Goal: Navigation & Orientation: Find specific page/section

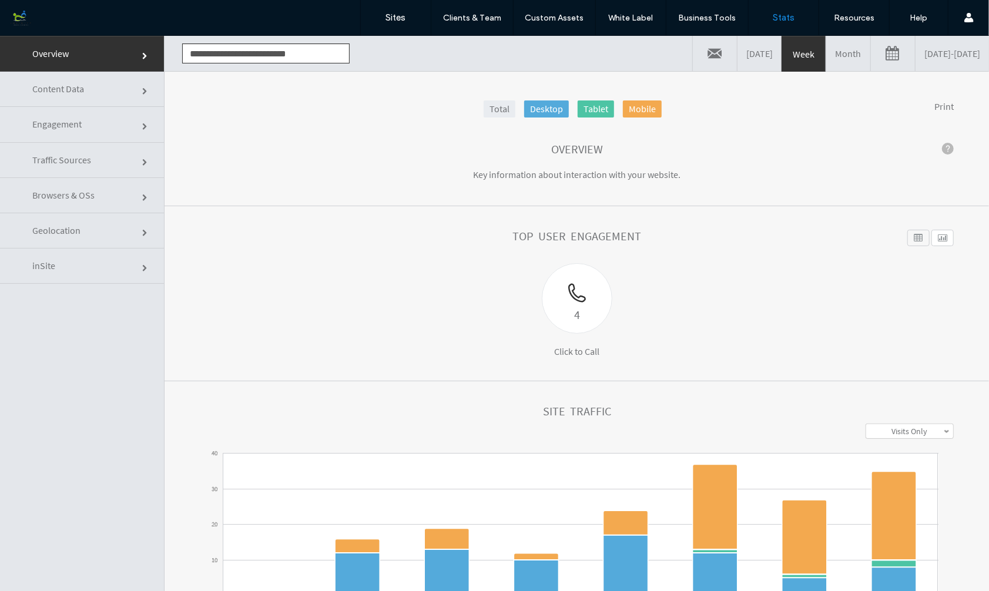
click at [871, 51] on link at bounding box center [893, 52] width 44 height 35
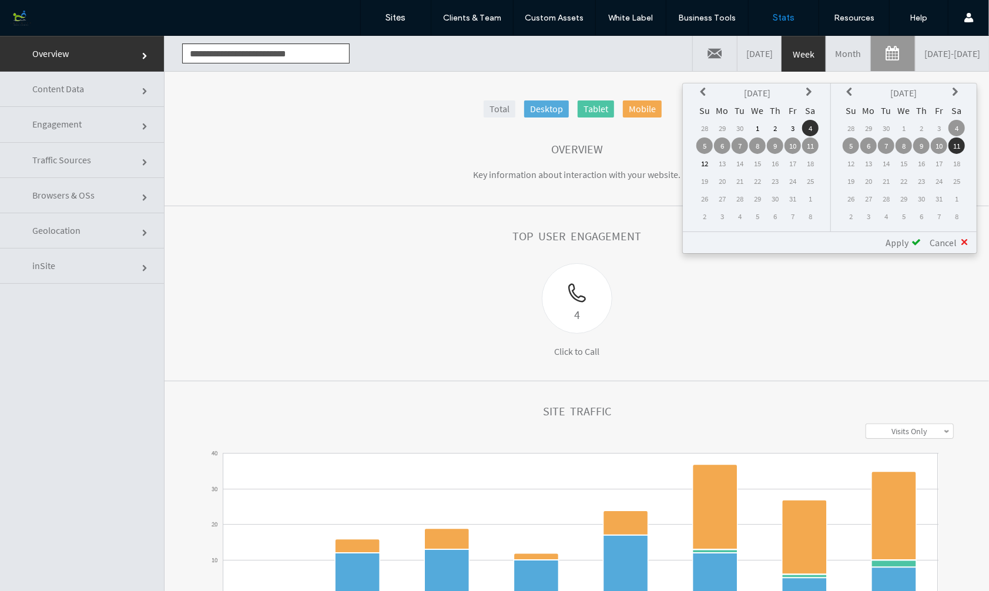
click at [423, 228] on section "Top User Engagement 4 Click to Call Widget Name Desktop Tablet Mobile summary C…" at bounding box center [576, 293] width 824 height 175
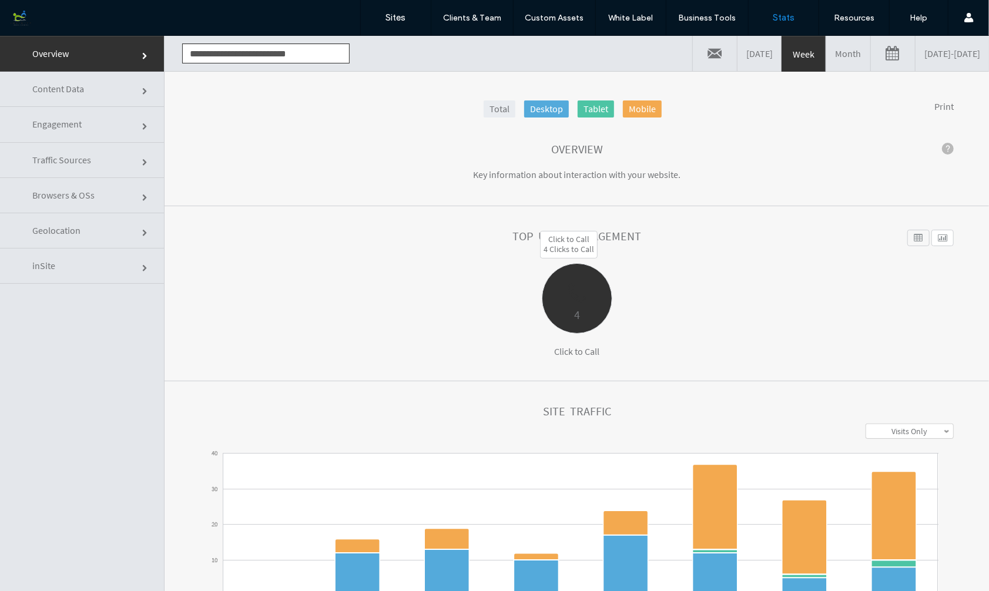
click at [570, 298] on div at bounding box center [576, 283] width 69 height 41
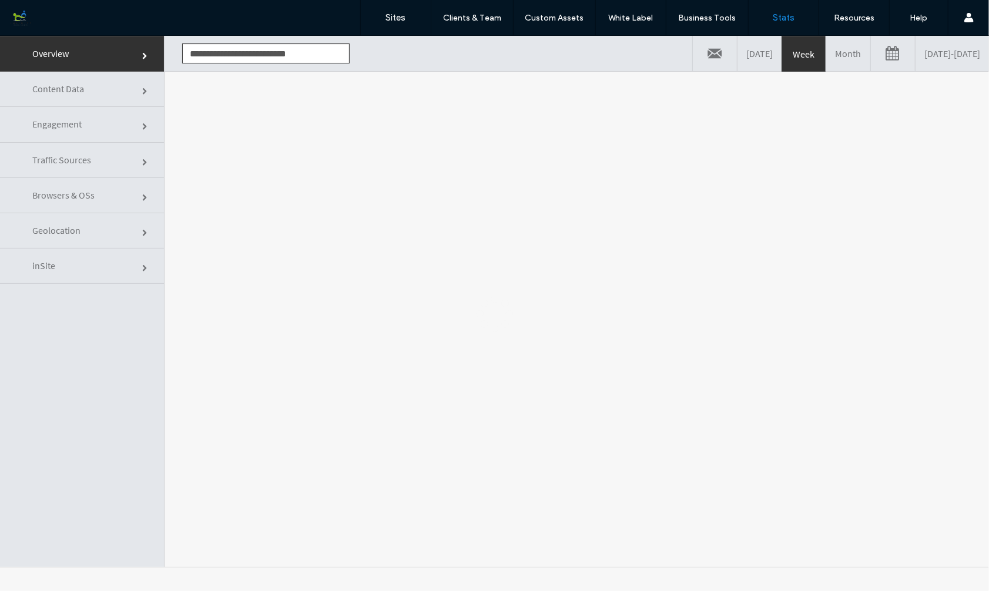
click at [570, 298] on body ".wqwq-1{fill:#231f20;} .cls-1q, .cls-2q { fill-rule: evenodd; } .cls-2q { fill:…" at bounding box center [494, 312] width 989 height 555
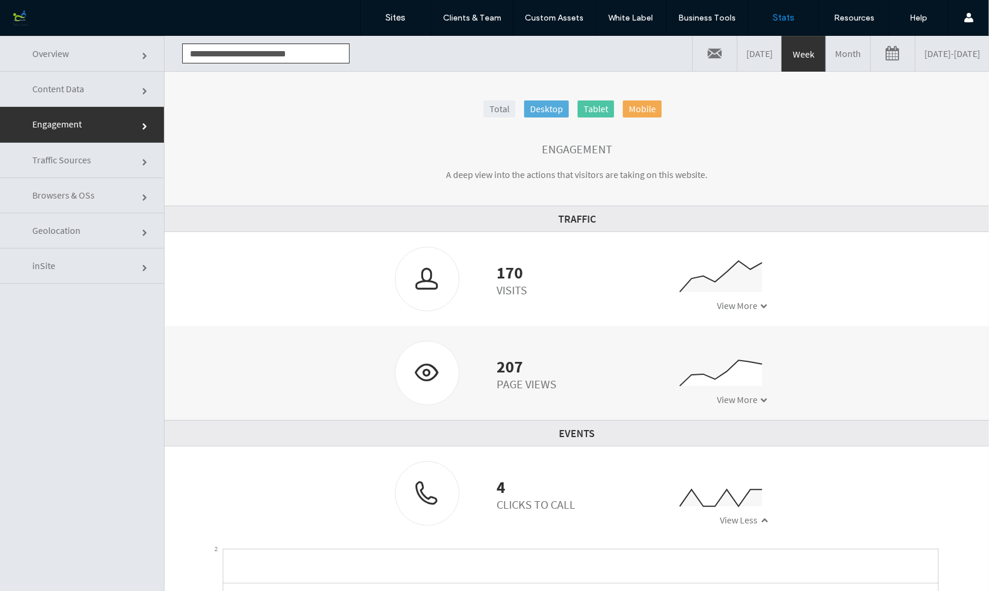
click at [871, 55] on link at bounding box center [893, 52] width 44 height 35
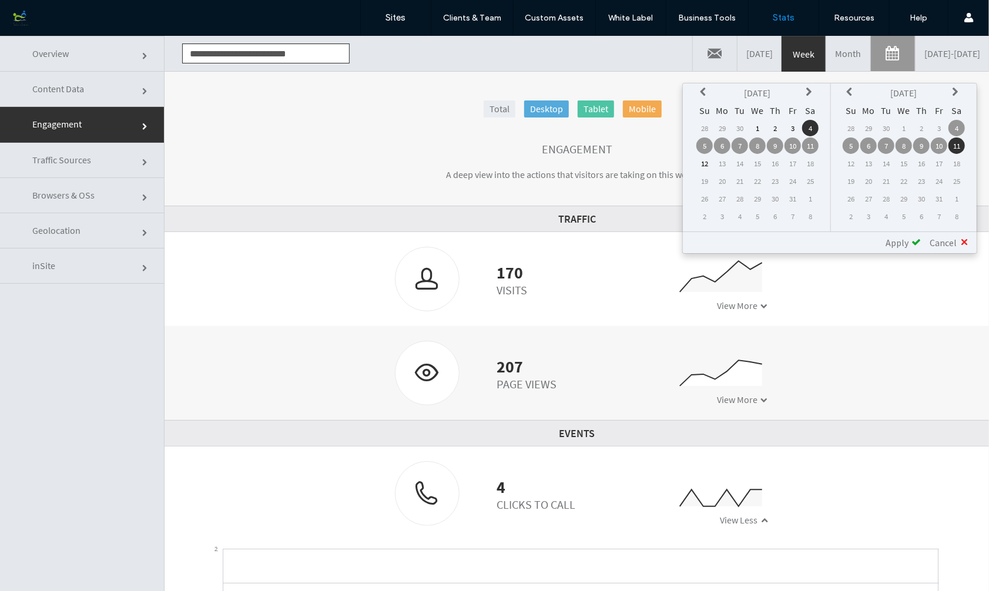
click at [957, 145] on td "11" at bounding box center [956, 145] width 16 height 16
click at [958, 140] on td "11" at bounding box center [956, 145] width 16 height 16
click at [813, 144] on td "11" at bounding box center [810, 145] width 16 height 16
click at [899, 237] on span "Apply" at bounding box center [896, 242] width 23 height 12
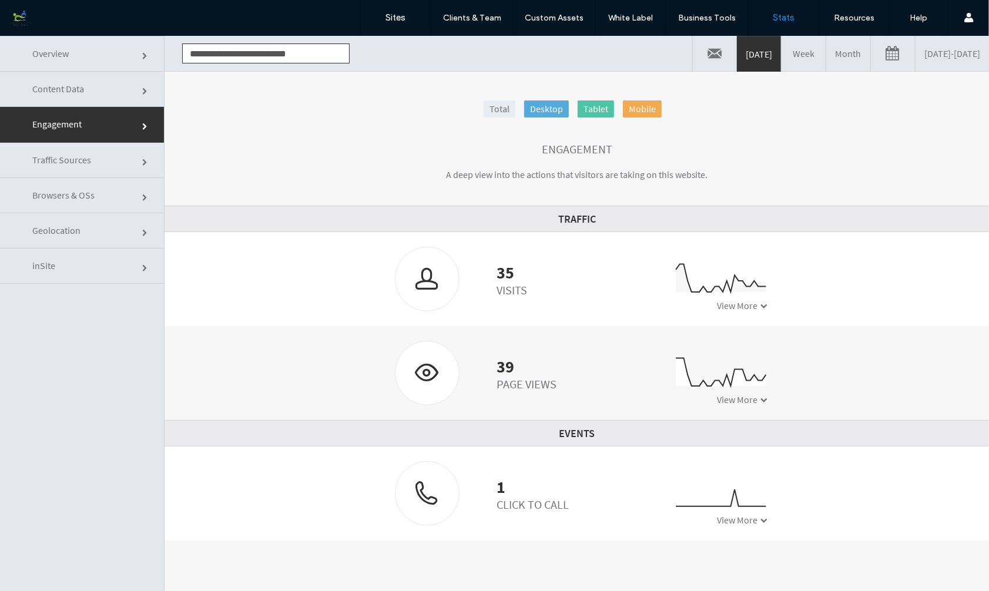
click at [871, 57] on link at bounding box center [893, 52] width 44 height 35
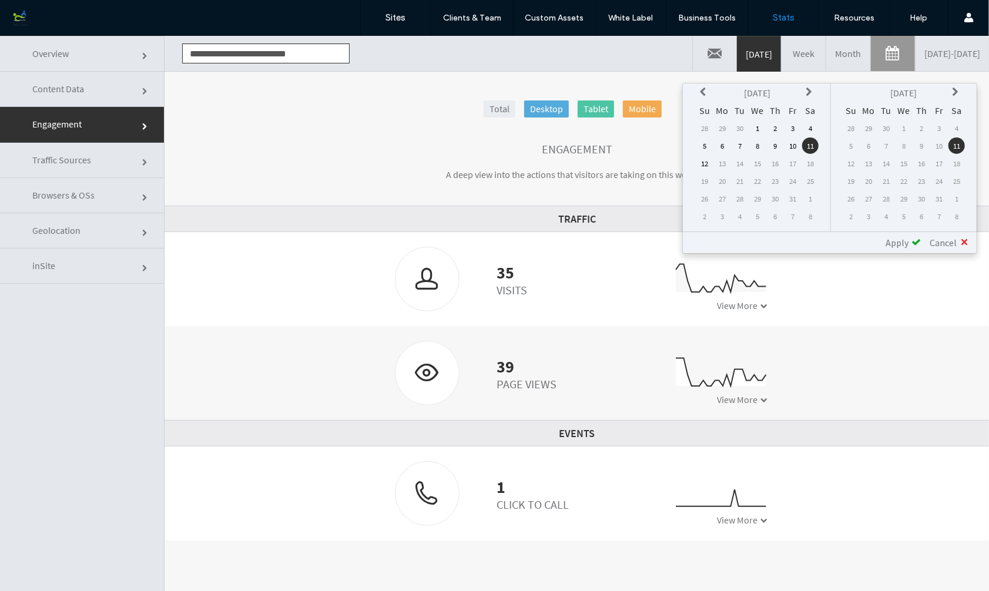
click at [761, 121] on td "1" at bounding box center [757, 127] width 16 height 16
click at [957, 146] on td "11" at bounding box center [956, 145] width 16 height 16
click at [901, 241] on span "Apply" at bounding box center [896, 242] width 23 height 12
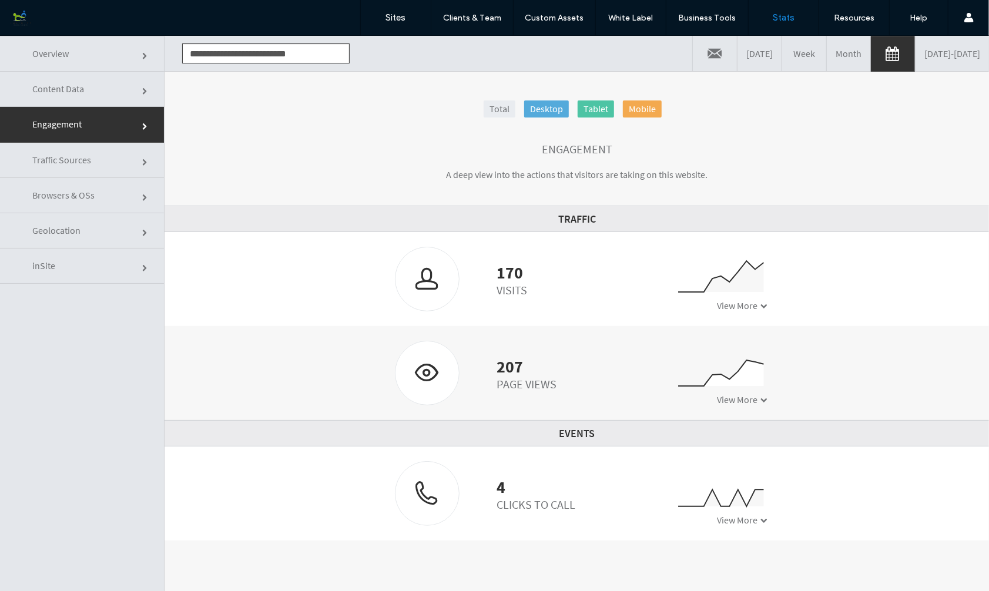
click at [115, 164] on link "Traffic Sources" at bounding box center [82, 159] width 164 height 35
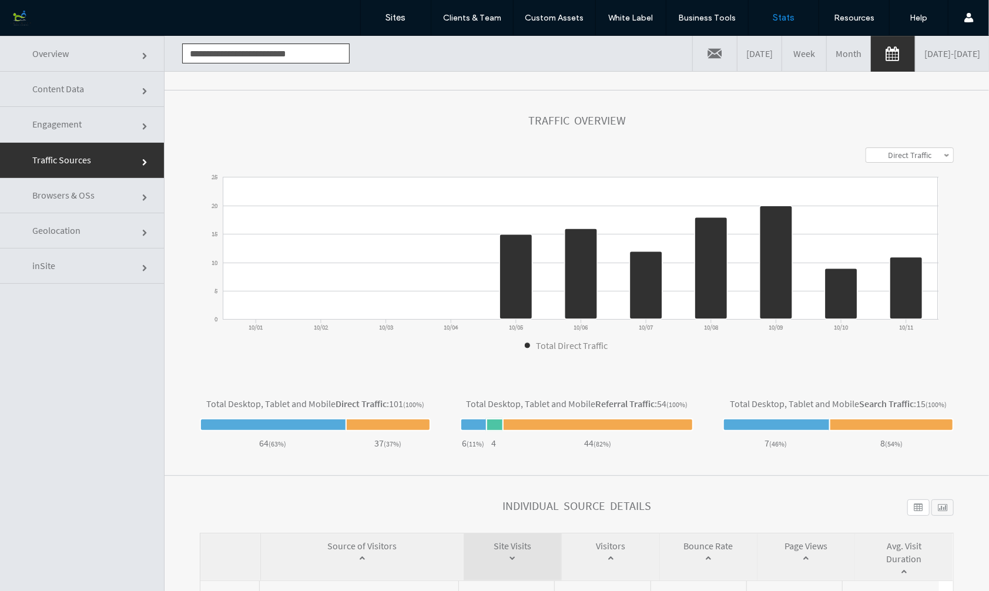
scroll to position [283, 0]
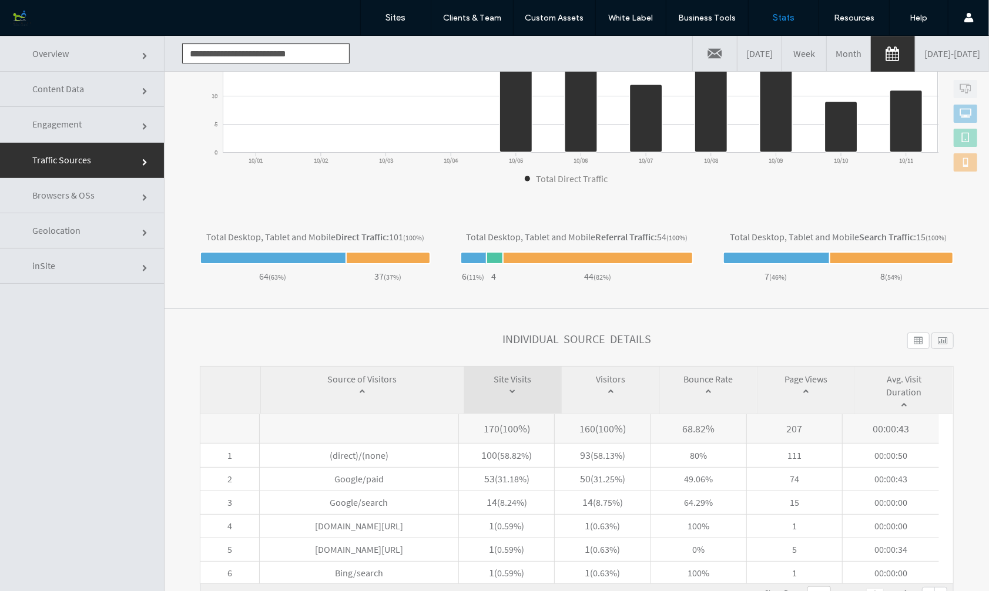
click at [85, 125] on link "Engagement" at bounding box center [82, 123] width 164 height 35
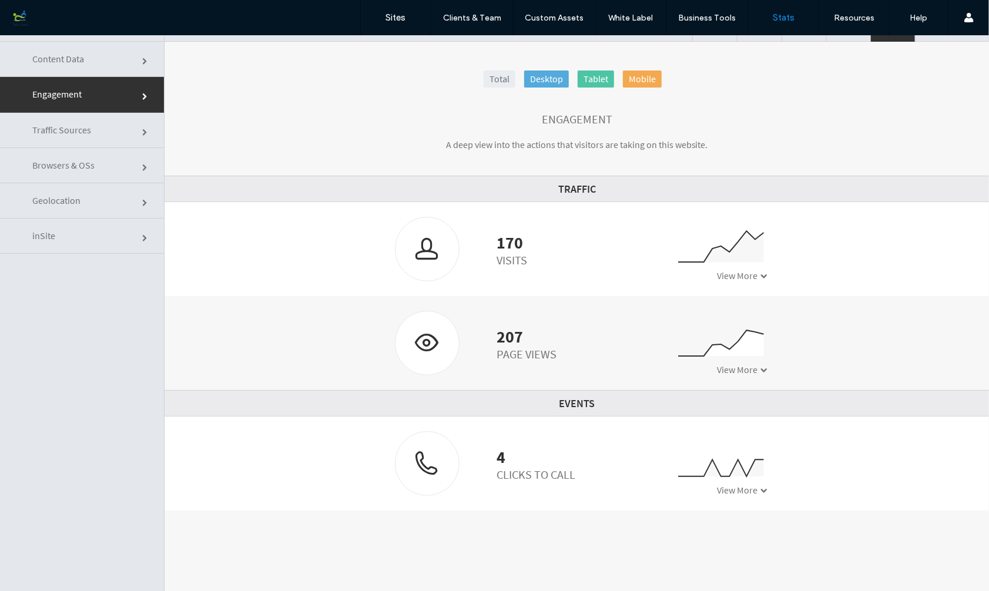
scroll to position [59, 0]
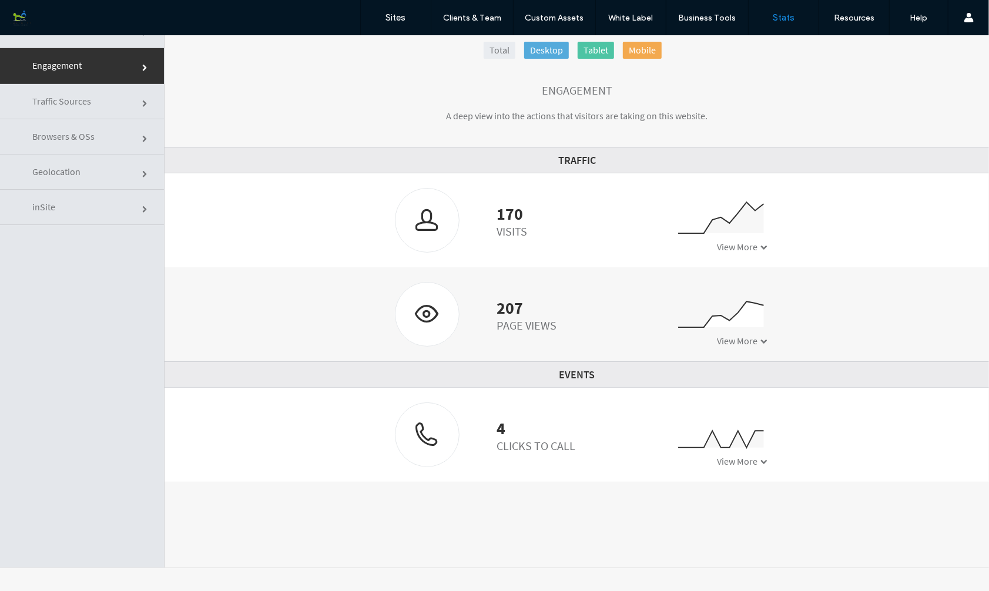
click at [761, 459] on span at bounding box center [764, 461] width 7 height 7
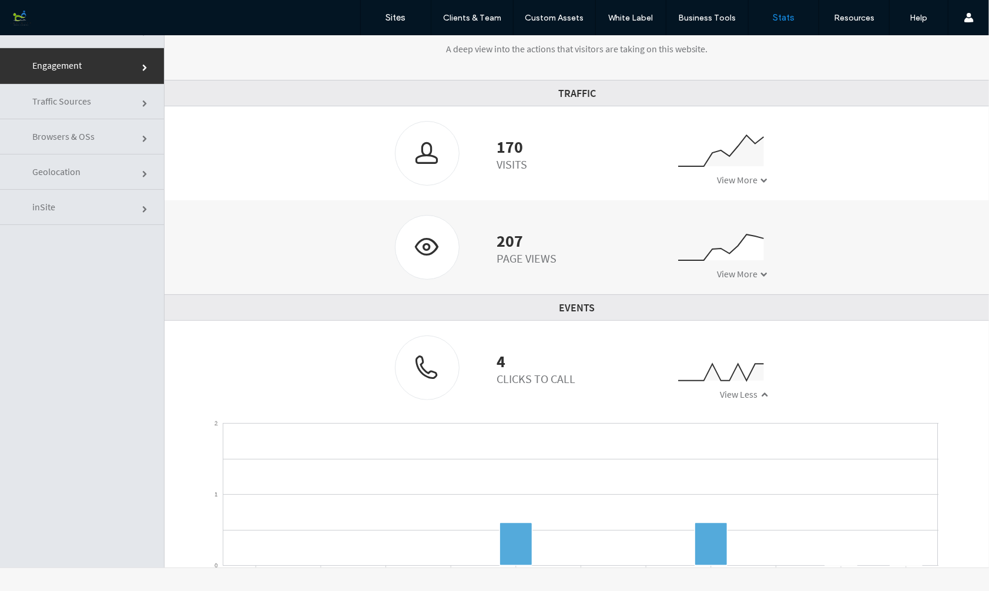
scroll to position [119, 0]
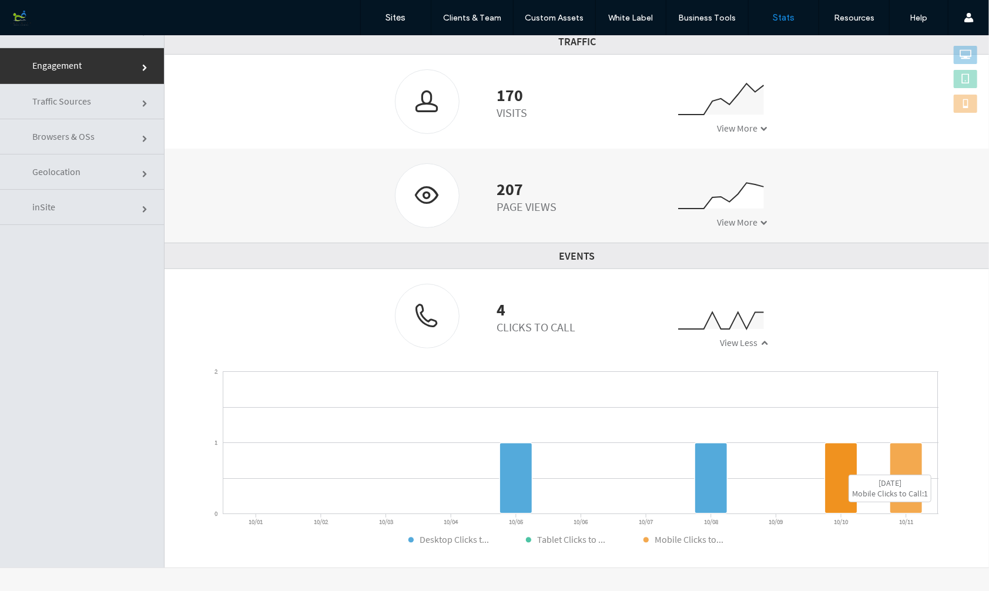
click at [842, 468] on icon at bounding box center [841, 477] width 32 height 70
click at [906, 473] on icon at bounding box center [906, 477] width 32 height 70
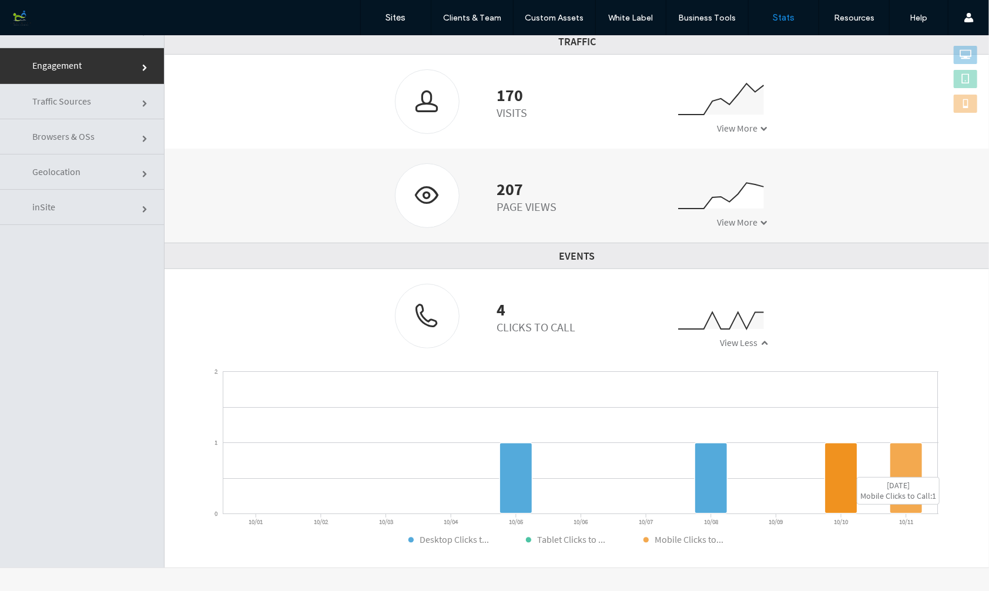
click at [841, 476] on icon at bounding box center [841, 477] width 32 height 70
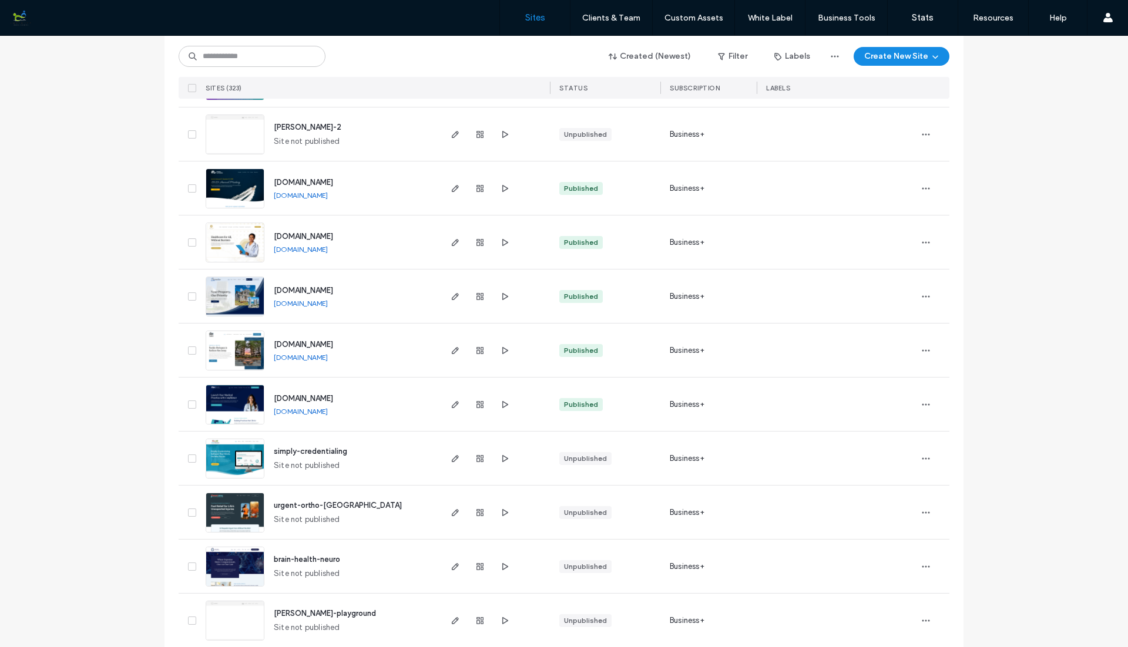
scroll to position [451, 0]
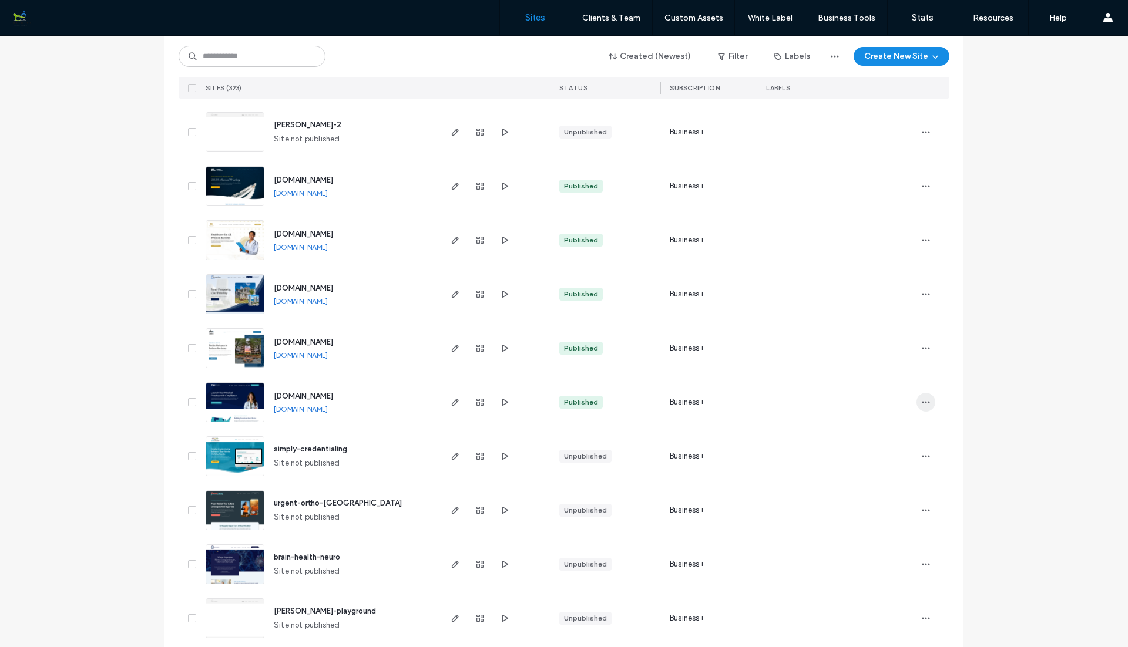
click at [921, 401] on icon "button" at bounding box center [925, 402] width 9 height 9
click at [870, 529] on span "Site Dashboard" at bounding box center [875, 529] width 55 height 12
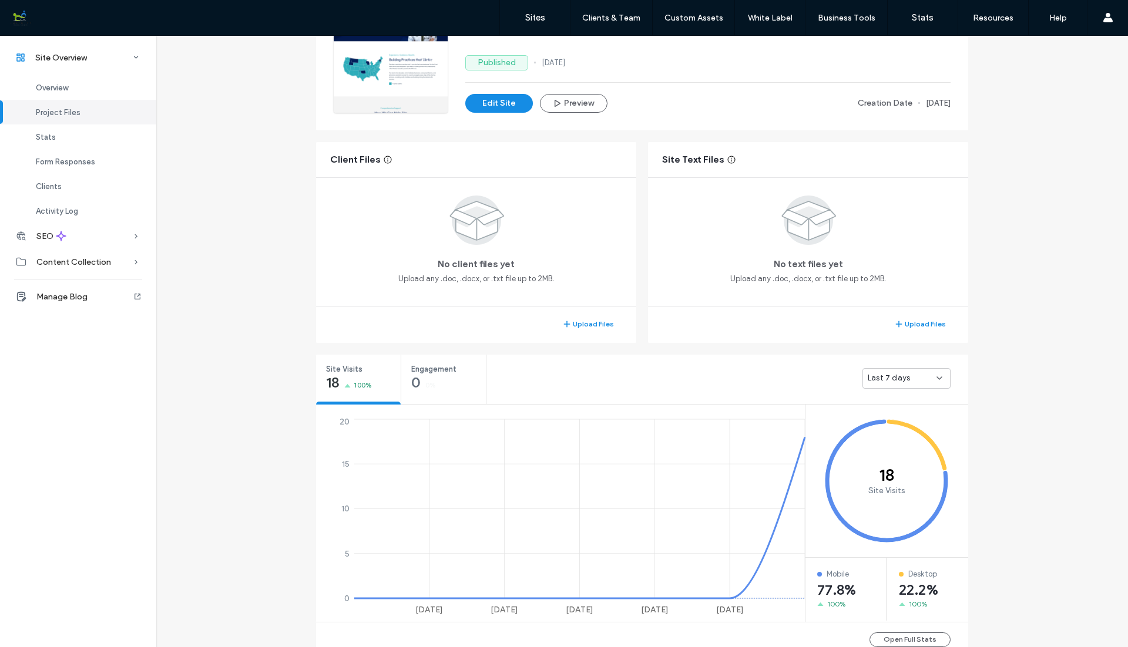
scroll to position [76, 0]
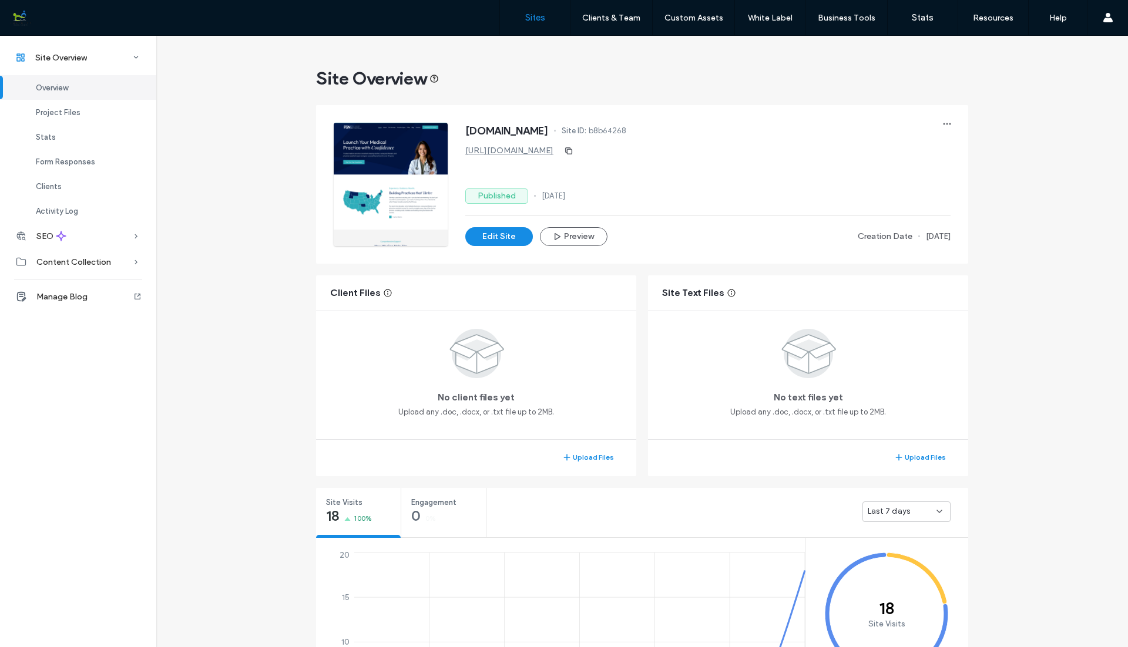
click at [530, 21] on label "Sites" at bounding box center [535, 17] width 20 height 11
